Goal: Information Seeking & Learning: Learn about a topic

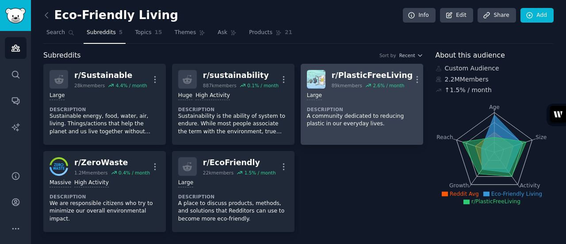
click at [370, 92] on div "Large" at bounding box center [362, 96] width 110 height 8
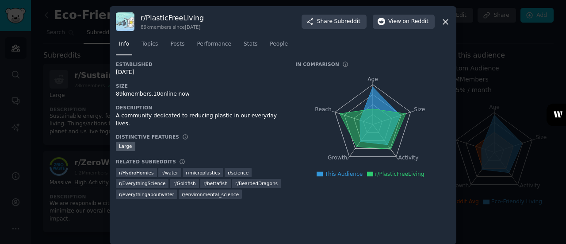
click at [449, 23] on div "r/ PlasticFreeLiving 89k members since [DATE] Share Subreddit View on Reddit In…" at bounding box center [283, 125] width 347 height 238
click at [446, 22] on icon at bounding box center [445, 21] width 9 height 9
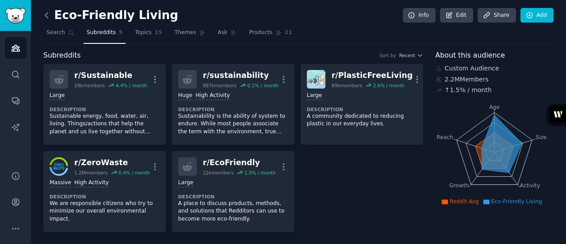
click at [46, 11] on icon at bounding box center [46, 15] width 9 height 9
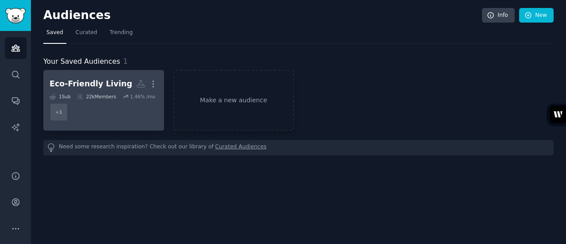
click at [121, 80] on h2 "Eco-Friendly Living Custom Audience More" at bounding box center [104, 83] width 108 height 15
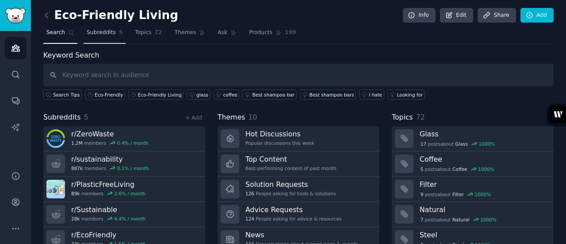
click at [97, 33] on span "Subreddits" at bounding box center [101, 33] width 29 height 8
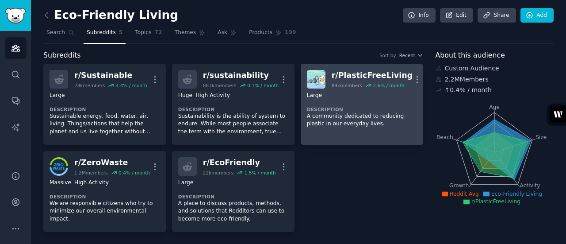
click at [375, 95] on div "Large" at bounding box center [362, 96] width 110 height 8
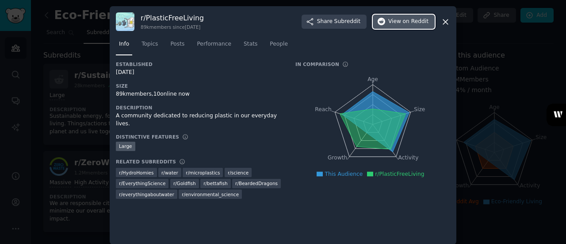
click at [405, 22] on span "on Reddit" at bounding box center [416, 22] width 26 height 8
click at [446, 20] on icon at bounding box center [445, 21] width 5 height 5
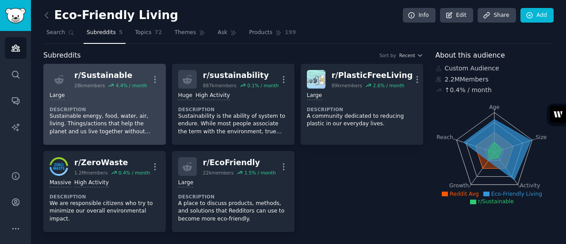
scroll to position [44, 0]
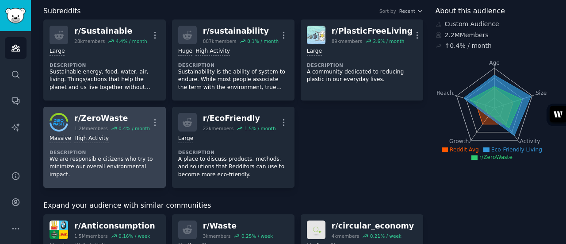
click at [91, 118] on div "r/ ZeroWaste" at bounding box center [112, 118] width 76 height 11
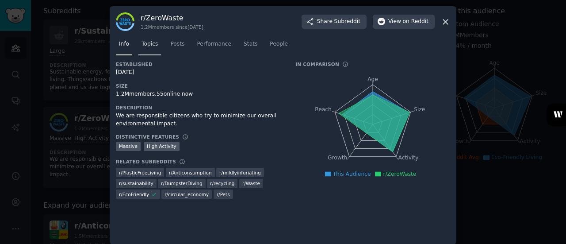
click at [144, 46] on span "Topics" at bounding box center [150, 44] width 16 height 8
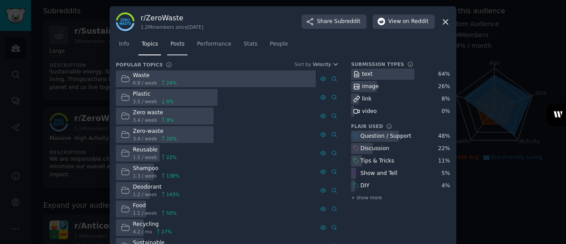
click at [180, 44] on span "Posts" at bounding box center [177, 44] width 14 height 8
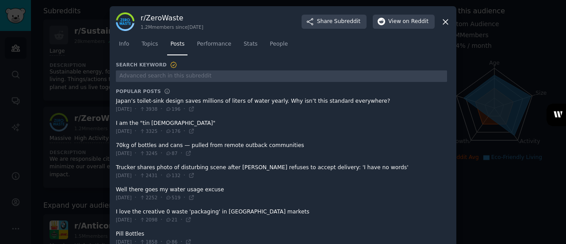
click at [447, 23] on icon at bounding box center [445, 21] width 9 height 9
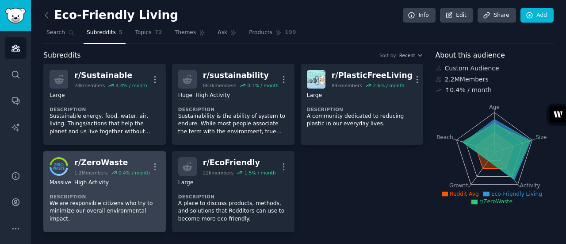
click at [112, 159] on div "r/ ZeroWaste" at bounding box center [112, 162] width 76 height 11
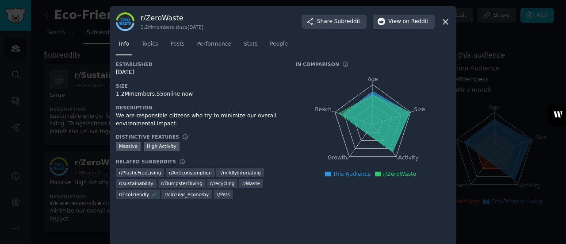
click at [445, 23] on icon at bounding box center [445, 21] width 9 height 9
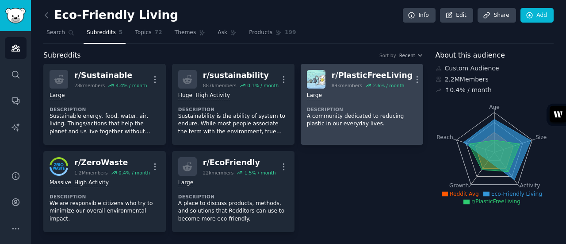
click at [357, 81] on h2 "r/ PlasticFreeLiving 89k members 2.6 % / month" at bounding box center [372, 79] width 81 height 19
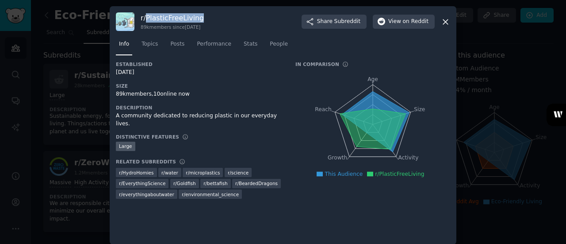
drag, startPoint x: 224, startPoint y: 19, endPoint x: 146, endPoint y: 18, distance: 78.3
click at [146, 18] on div "r/ PlasticFreeLiving 89k members since [DATE] Share Subreddit View on Reddit" at bounding box center [283, 21] width 334 height 19
copy h3 "PlasticFreeLiving"
click at [446, 22] on icon at bounding box center [445, 21] width 9 height 9
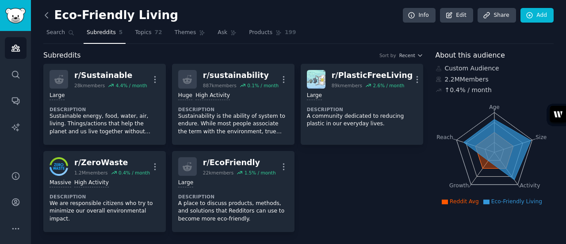
click at [47, 15] on icon at bounding box center [46, 15] width 9 height 9
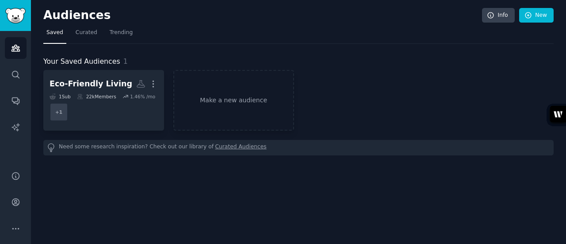
click at [47, 15] on h2 "Audiences" at bounding box center [262, 15] width 439 height 14
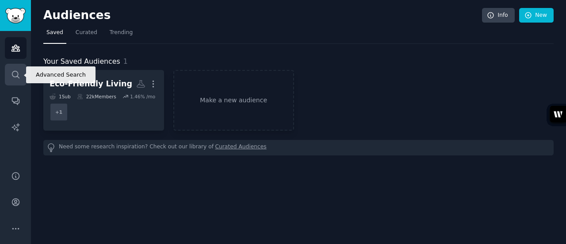
click at [19, 72] on icon "Sidebar" at bounding box center [15, 74] width 9 height 9
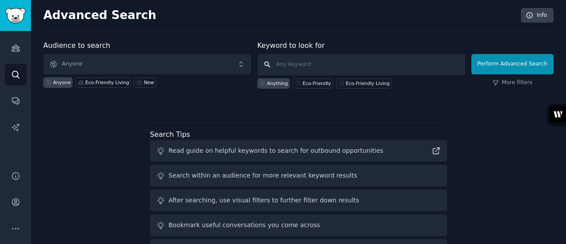
click at [303, 64] on input "text" at bounding box center [361, 64] width 208 height 21
paste input "PlasticFreeLiving"
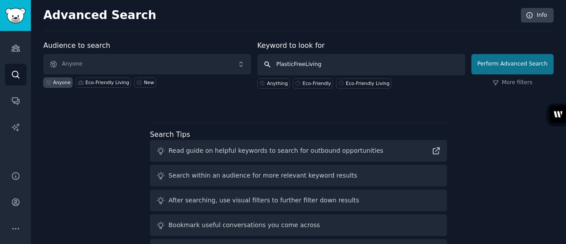
type input "PlasticFreeLiving"
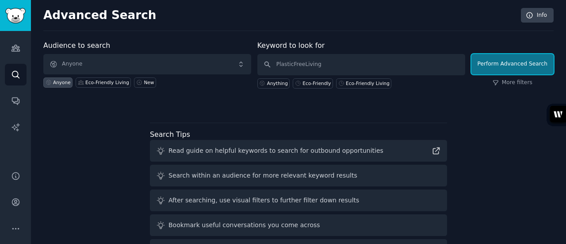
click at [515, 63] on button "Perform Advanced Search" at bounding box center [513, 64] width 82 height 20
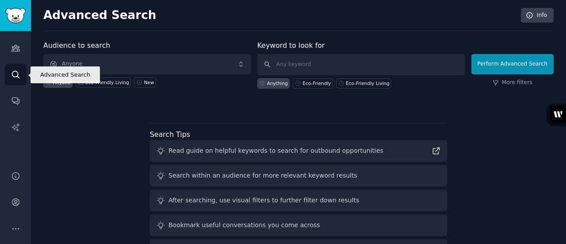
click at [16, 81] on link "Search" at bounding box center [16, 75] width 22 height 22
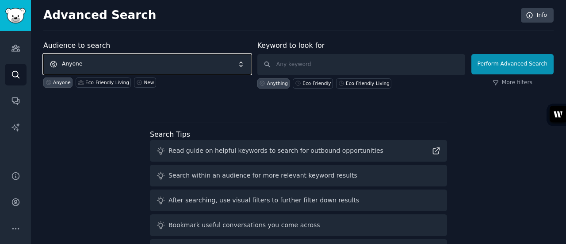
click at [79, 64] on span "Anyone" at bounding box center [147, 64] width 208 height 20
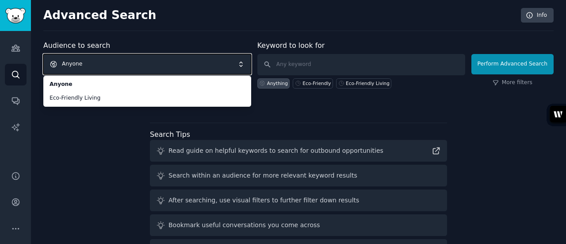
click at [134, 59] on span "Anyone" at bounding box center [147, 64] width 208 height 20
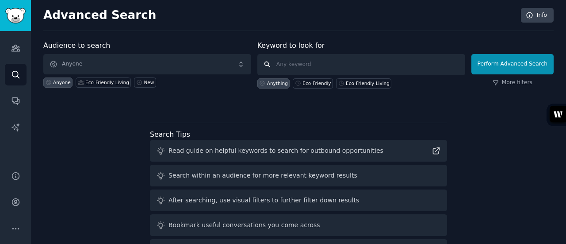
click at [294, 65] on input "text" at bounding box center [361, 64] width 208 height 21
paste input "PlasticFreeLiving"
type input "PlasticFreeLiving"
click button "Perform Advanced Search" at bounding box center [513, 64] width 82 height 20
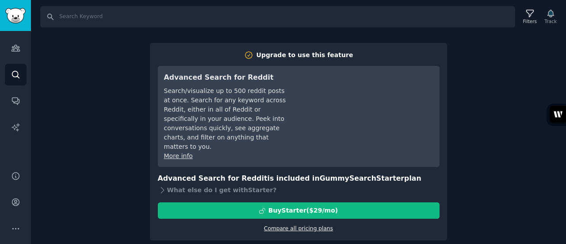
click at [299, 225] on link "Compare all pricing plans" at bounding box center [298, 228] width 69 height 6
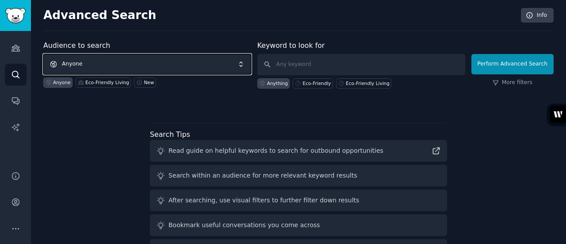
click at [240, 61] on span "Anyone" at bounding box center [147, 64] width 208 height 20
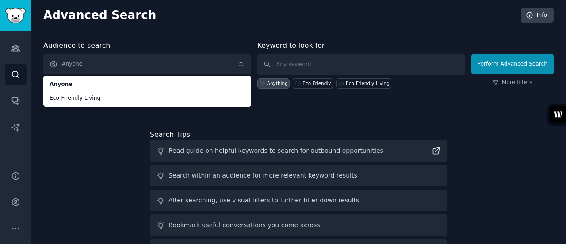
scroll to position [44, 0]
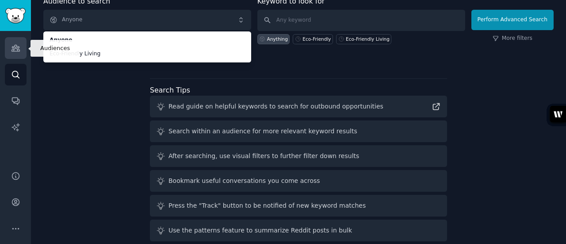
click at [12, 47] on icon "Sidebar" at bounding box center [16, 48] width 8 height 6
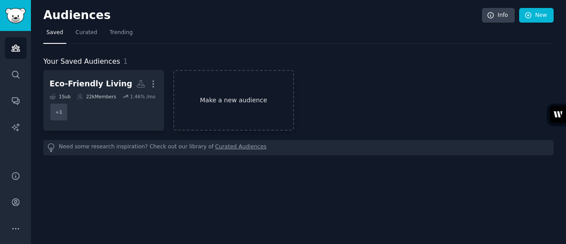
click at [222, 93] on link "Make a new audience" at bounding box center [233, 100] width 121 height 61
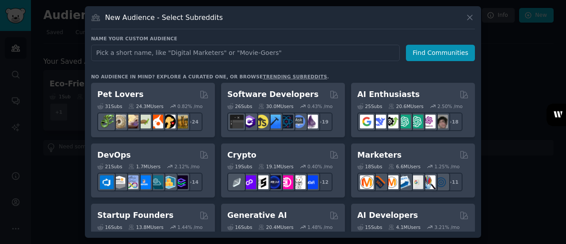
click at [131, 46] on input "text" at bounding box center [245, 53] width 309 height 16
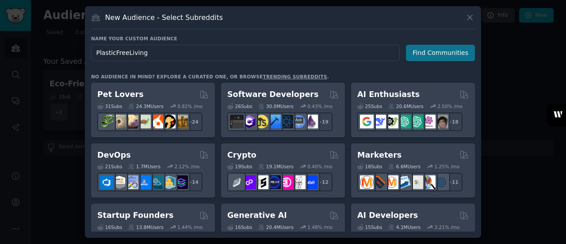
type input "PlasticFreeLiving"
click at [445, 53] on button "Find Communities" at bounding box center [440, 53] width 69 height 16
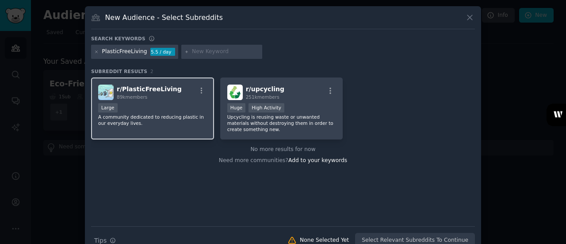
click at [165, 91] on span "r/ PlasticFreeLiving" at bounding box center [149, 88] width 65 height 7
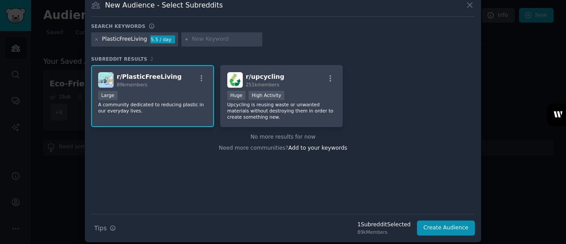
scroll to position [16, 0]
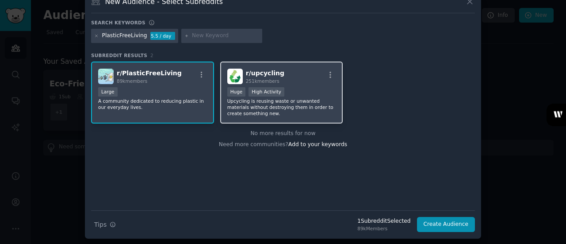
click at [291, 115] on p "Upcycling is reusing waste or unwanted materials without destroying them in ord…" at bounding box center [281, 107] width 109 height 19
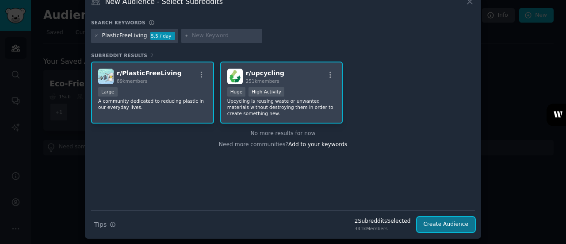
click at [434, 223] on button "Create Audience" at bounding box center [446, 224] width 58 height 15
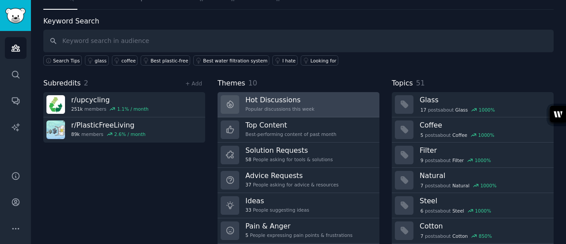
scroll to position [44, 0]
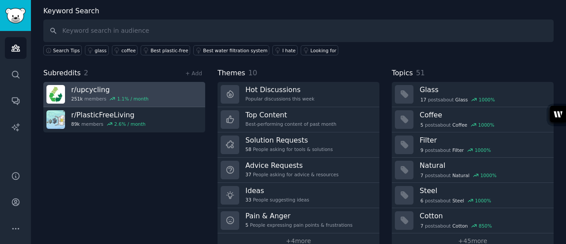
click at [79, 92] on h3 "r/ upcycling" at bounding box center [109, 89] width 77 height 9
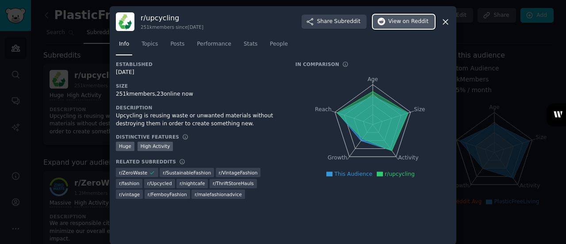
click at [403, 23] on span "View on Reddit" at bounding box center [408, 22] width 40 height 8
click at [445, 22] on icon at bounding box center [445, 21] width 5 height 5
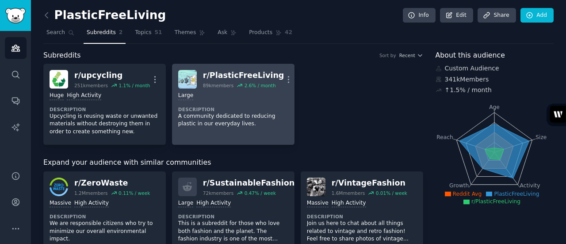
click at [272, 94] on div "Large" at bounding box center [233, 96] width 110 height 8
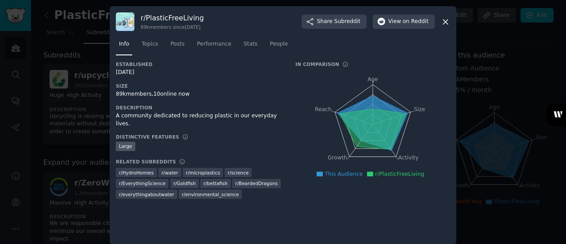
click at [446, 23] on icon at bounding box center [445, 21] width 9 height 9
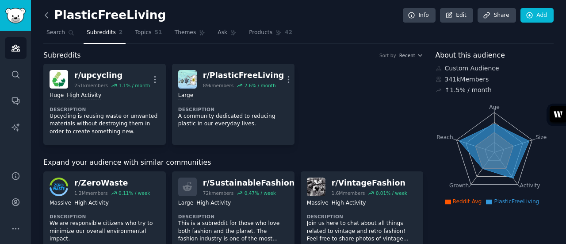
click at [43, 17] on icon at bounding box center [46, 15] width 9 height 9
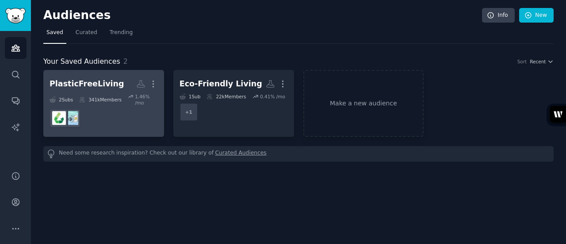
click at [99, 92] on div "PlasticFreeLiving More 2 Sub s 341k Members 1.46 % /mo" at bounding box center [104, 103] width 108 height 54
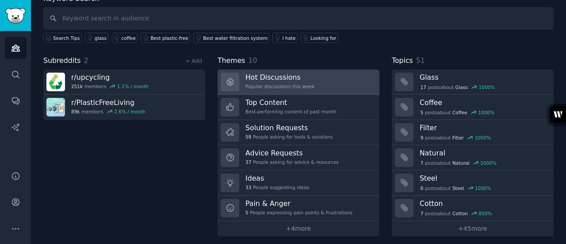
scroll to position [59, 0]
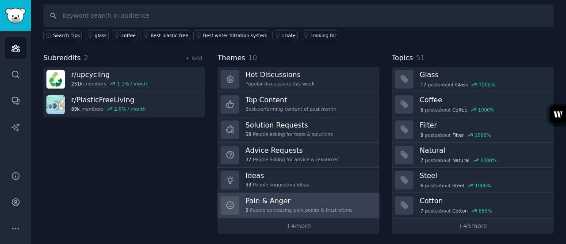
click at [288, 198] on h3 "Pain & Anger" at bounding box center [299, 200] width 107 height 9
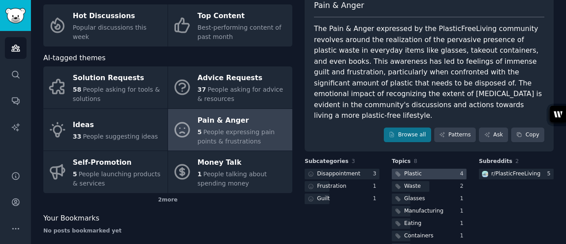
click at [435, 169] on div at bounding box center [429, 174] width 75 height 11
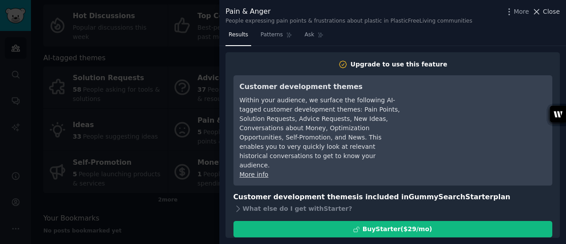
click at [541, 12] on icon at bounding box center [536, 11] width 9 height 9
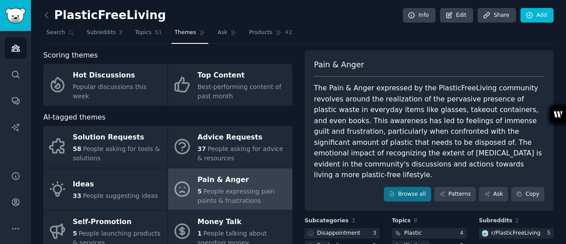
scroll to position [83, 0]
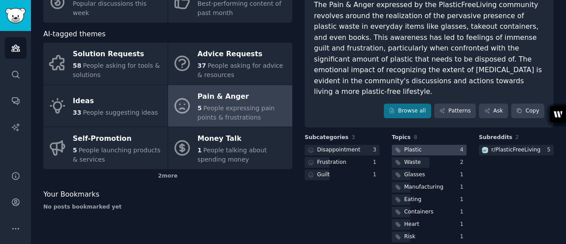
click at [420, 145] on div at bounding box center [429, 150] width 75 height 11
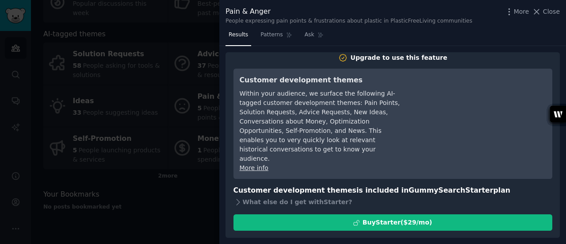
scroll to position [12, 0]
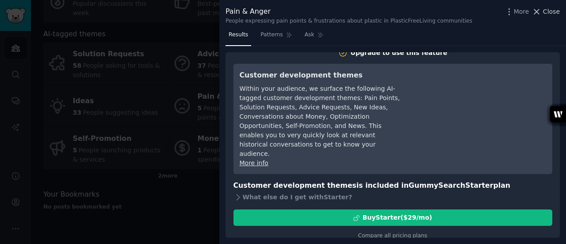
click at [541, 10] on icon at bounding box center [536, 11] width 9 height 9
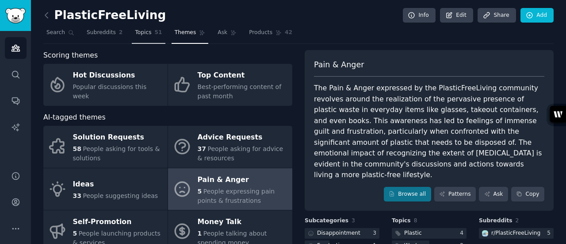
click at [147, 29] on link "Topics 51" at bounding box center [148, 35] width 33 height 18
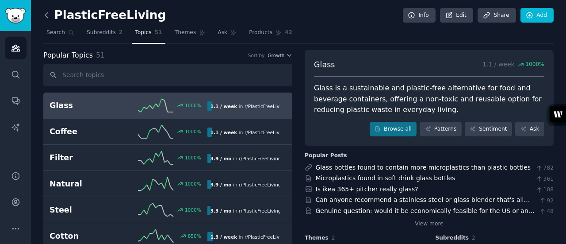
click at [44, 15] on icon at bounding box center [46, 15] width 9 height 9
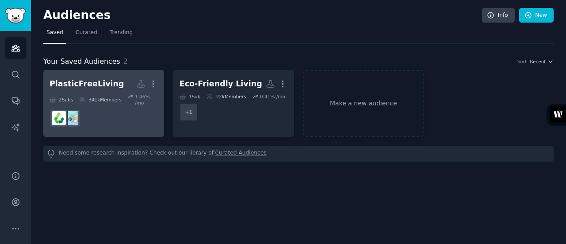
click at [110, 76] on h2 "PlasticFreeLiving More" at bounding box center [104, 83] width 108 height 15
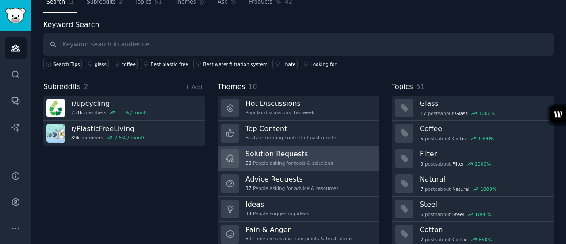
scroll to position [59, 0]
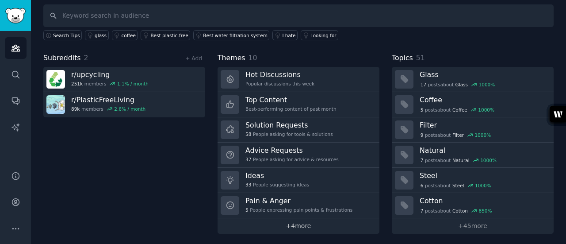
click at [296, 223] on link "+ 4 more" at bounding box center [299, 225] width 162 height 15
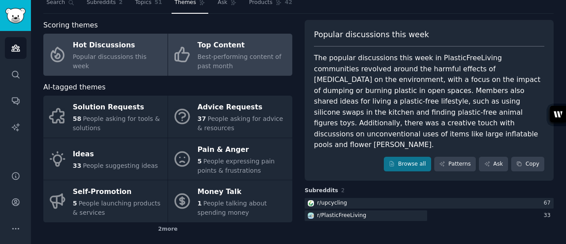
scroll to position [15, 0]
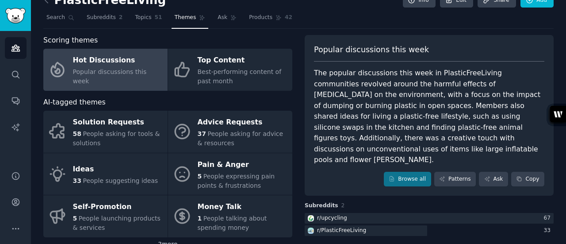
click at [123, 65] on div "Hot Discussions" at bounding box center [118, 61] width 90 height 14
click at [73, 75] on span "Popular discussions this week" at bounding box center [110, 76] width 74 height 16
click at [345, 227] on div "r/ PlasticFreeLiving" at bounding box center [341, 231] width 49 height 8
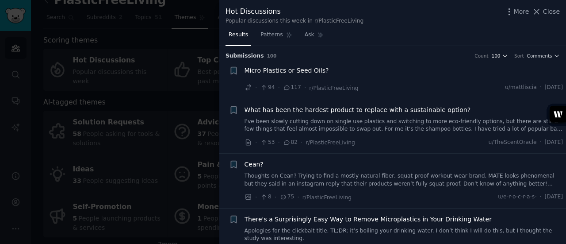
click at [508, 53] on icon "button" at bounding box center [505, 56] width 6 height 6
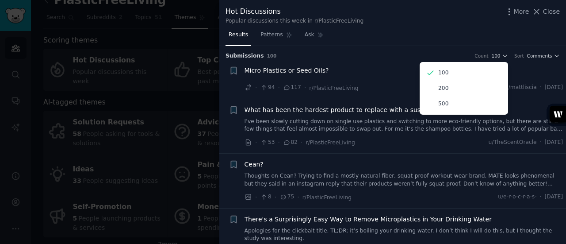
click at [448, 42] on div "Results Patterns Ask" at bounding box center [392, 37] width 347 height 18
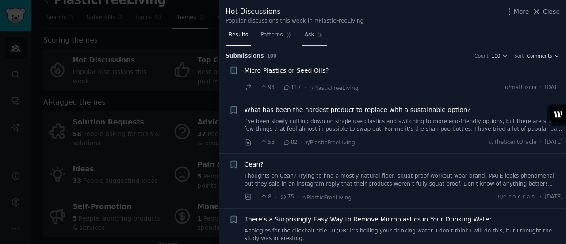
click at [311, 33] on link "Ask" at bounding box center [314, 37] width 25 height 18
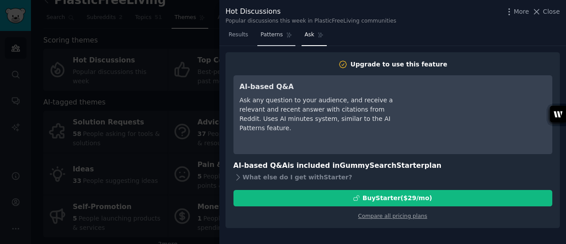
click at [276, 33] on span "Patterns" at bounding box center [272, 35] width 22 height 8
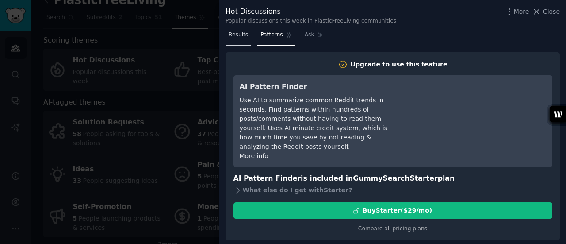
click at [228, 35] on link "Results" at bounding box center [239, 37] width 26 height 18
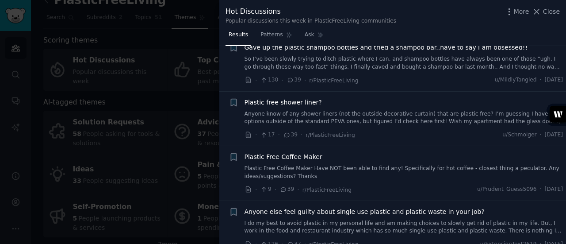
scroll to position [442, 0]
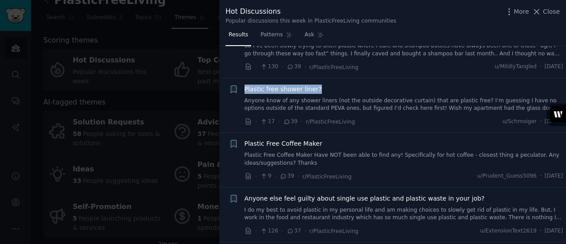
drag, startPoint x: 243, startPoint y: 85, endPoint x: 321, endPoint y: 82, distance: 78.3
click at [321, 82] on li "+ Plastic free shower liner? Anyone know of any shower liners (not the outside …" at bounding box center [392, 105] width 347 height 54
copy span "Plastic free shower liner?"
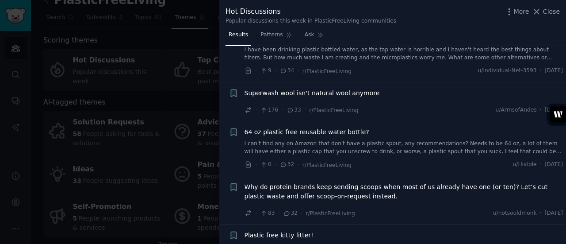
scroll to position [752, 0]
